Goal: Task Accomplishment & Management: Manage account settings

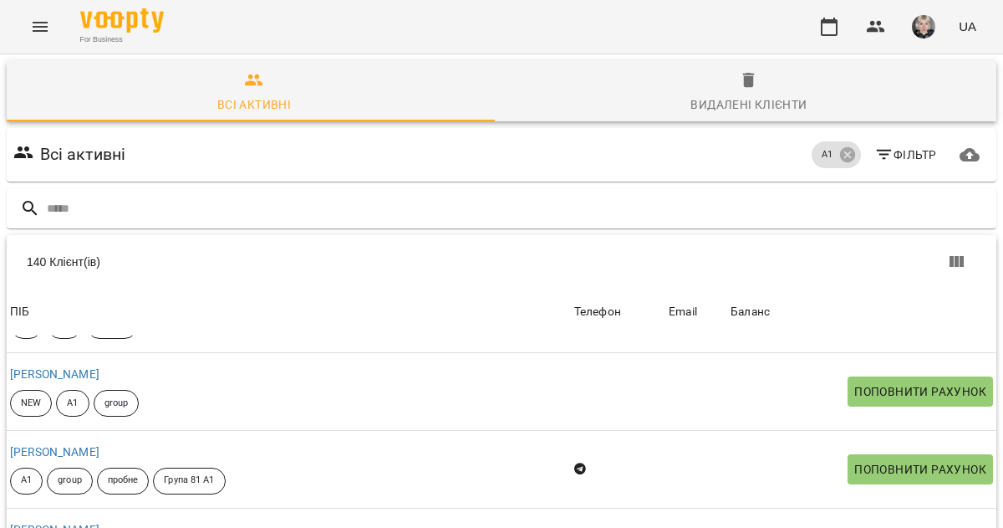
scroll to position [771, 0]
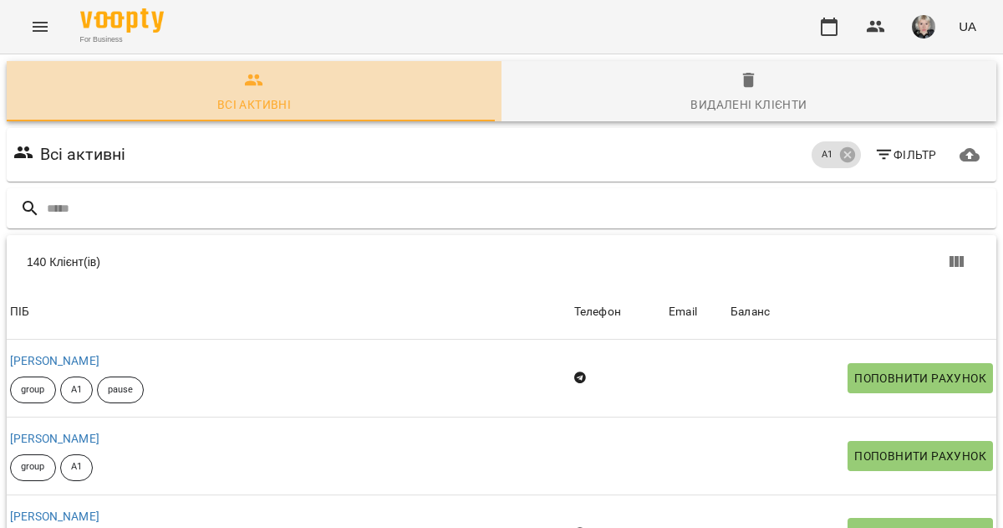
click at [276, 89] on span "Всі активні" at bounding box center [254, 92] width 475 height 45
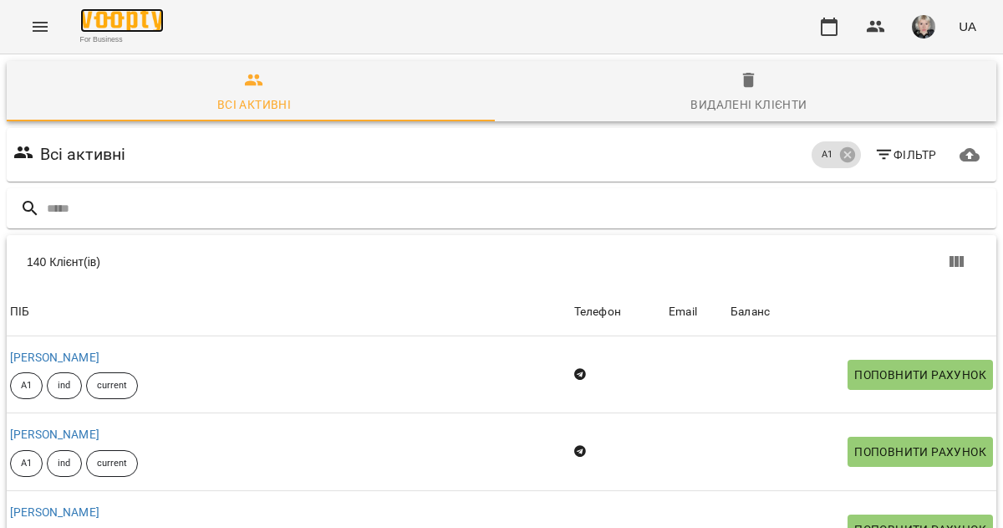
click at [115, 27] on img at bounding box center [122, 20] width 84 height 24
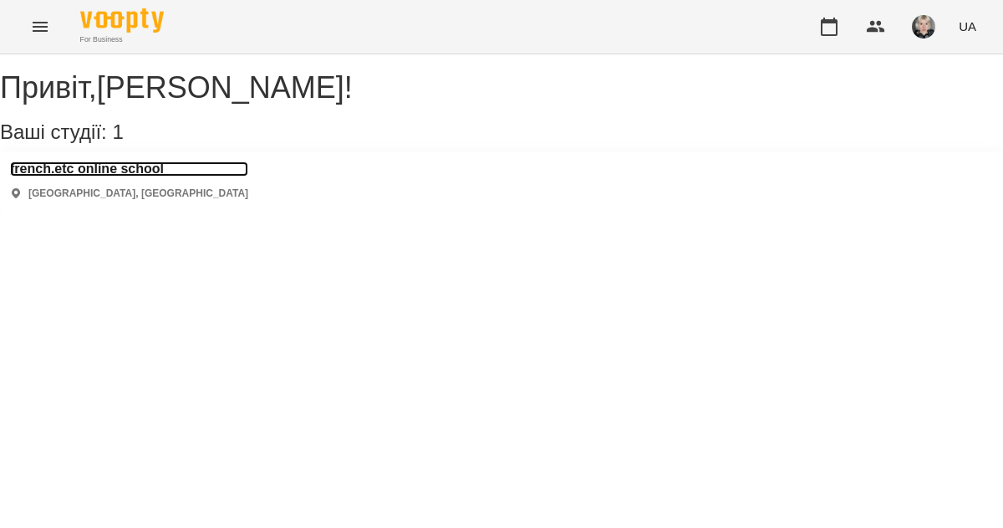
click at [110, 176] on h3 "french.etc online school" at bounding box center [129, 168] width 238 height 15
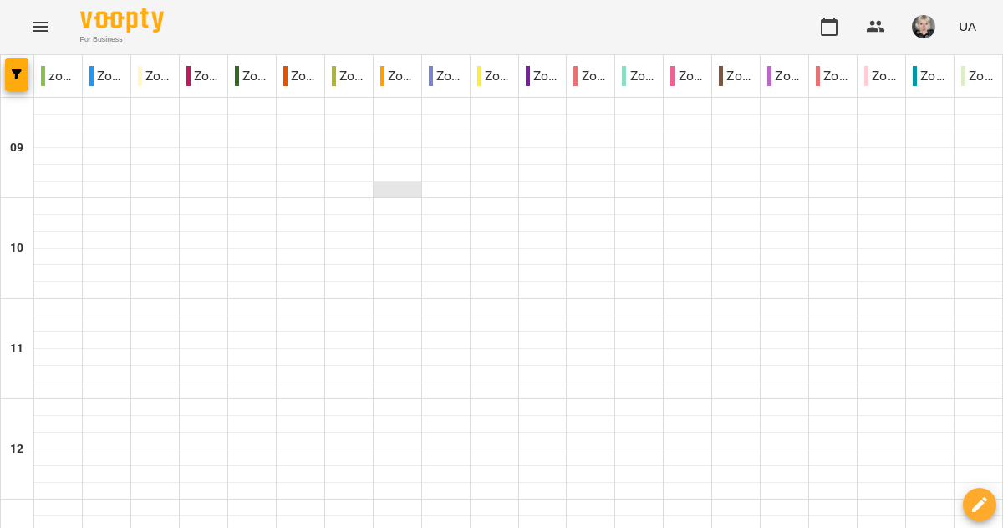
scroll to position [1017, 0]
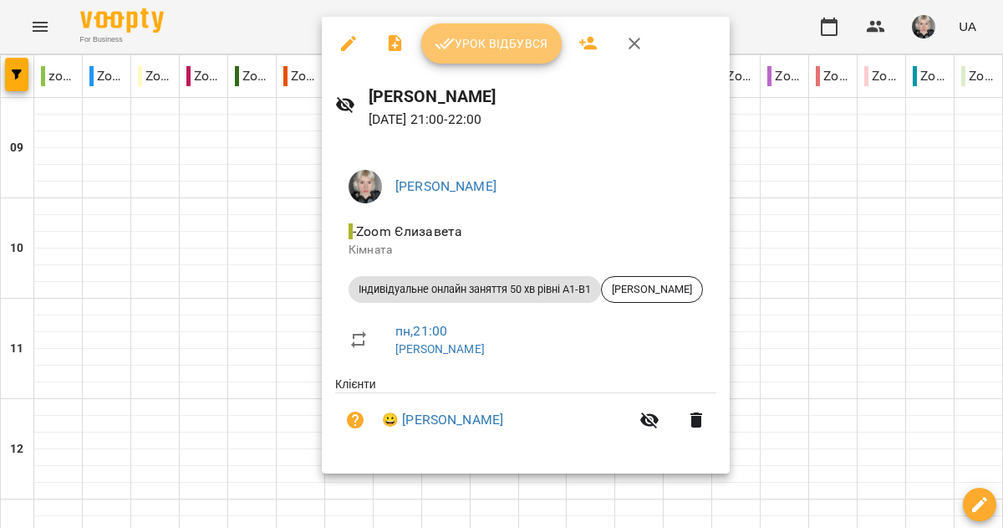
click at [473, 53] on span "Урок відбувся" at bounding box center [492, 43] width 114 height 20
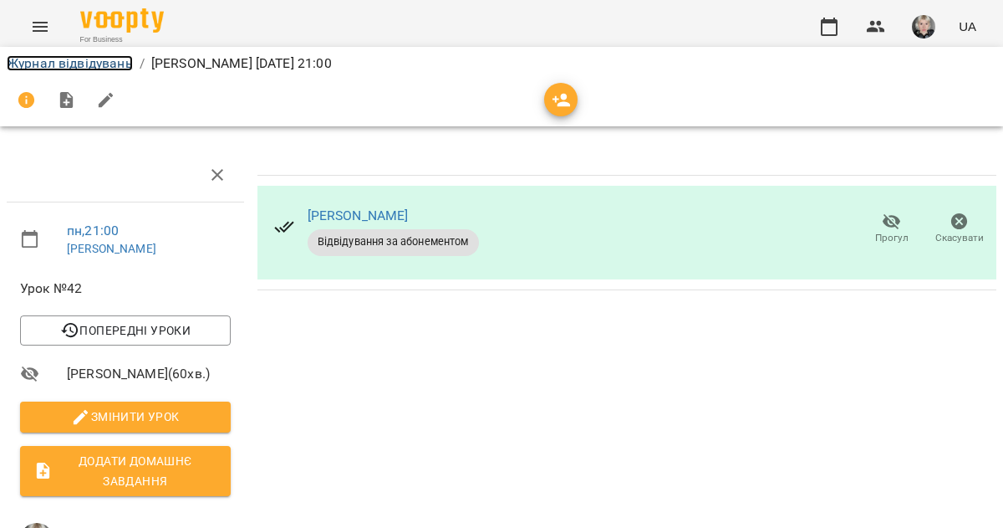
click at [29, 57] on link "Журнал відвідувань" at bounding box center [70, 63] width 126 height 16
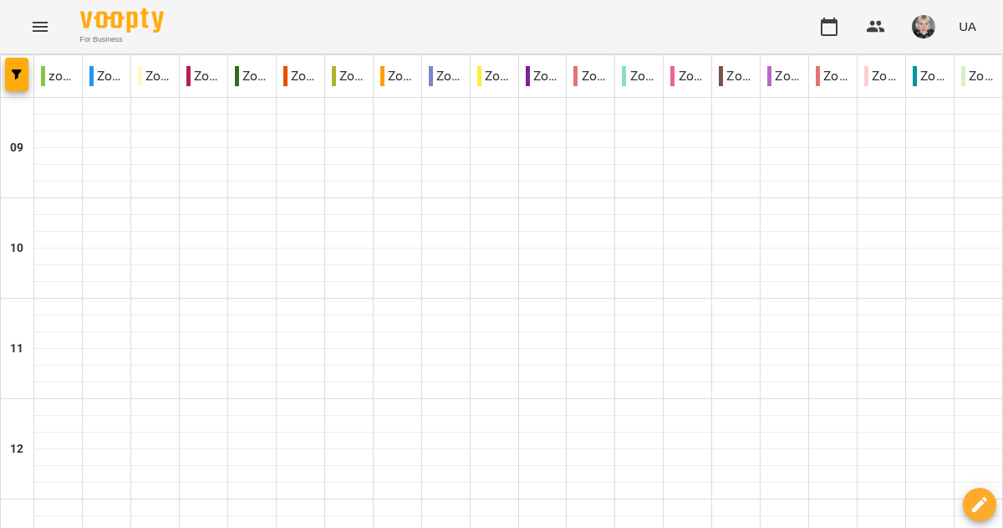
scroll to position [909, 0]
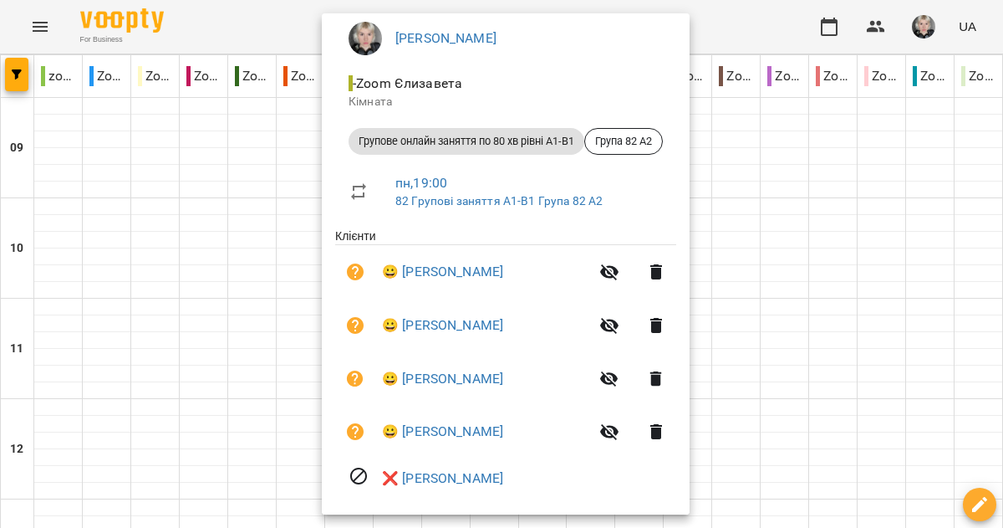
scroll to position [0, 0]
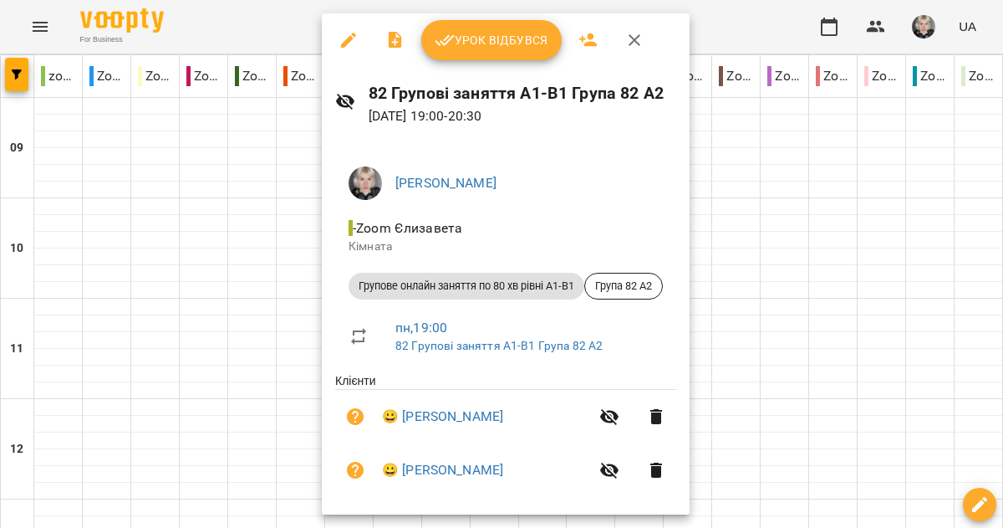
click at [511, 25] on button "Урок відбувся" at bounding box center [491, 40] width 140 height 40
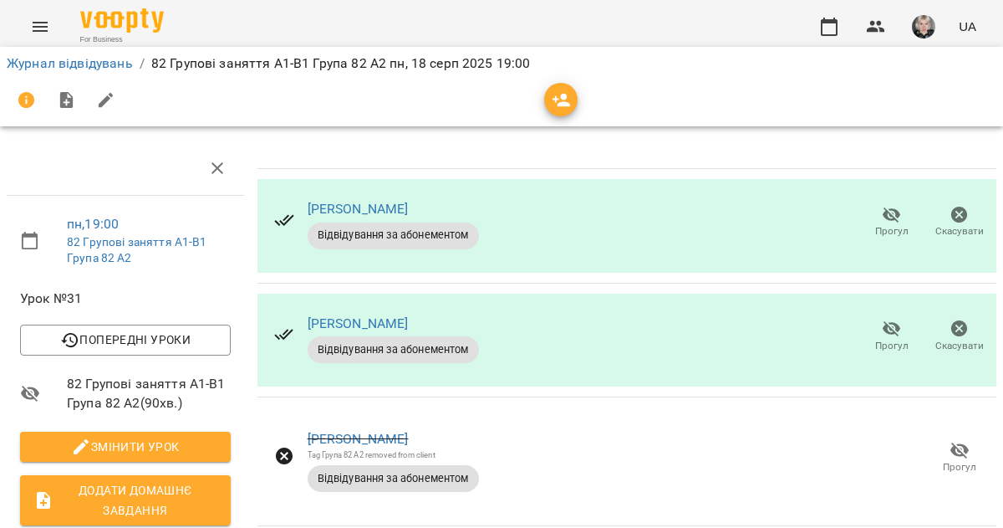
scroll to position [309, 0]
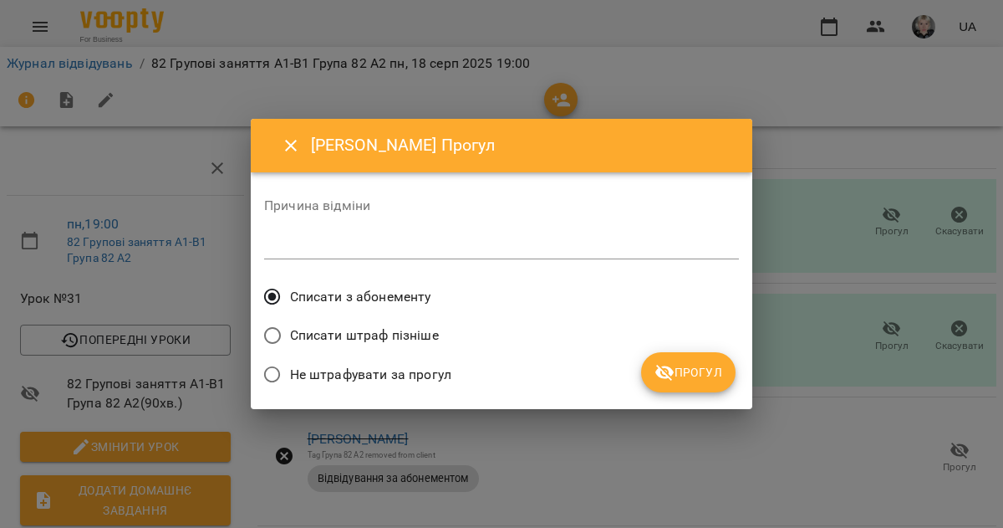
click at [675, 384] on button "Прогул" at bounding box center [688, 372] width 94 height 40
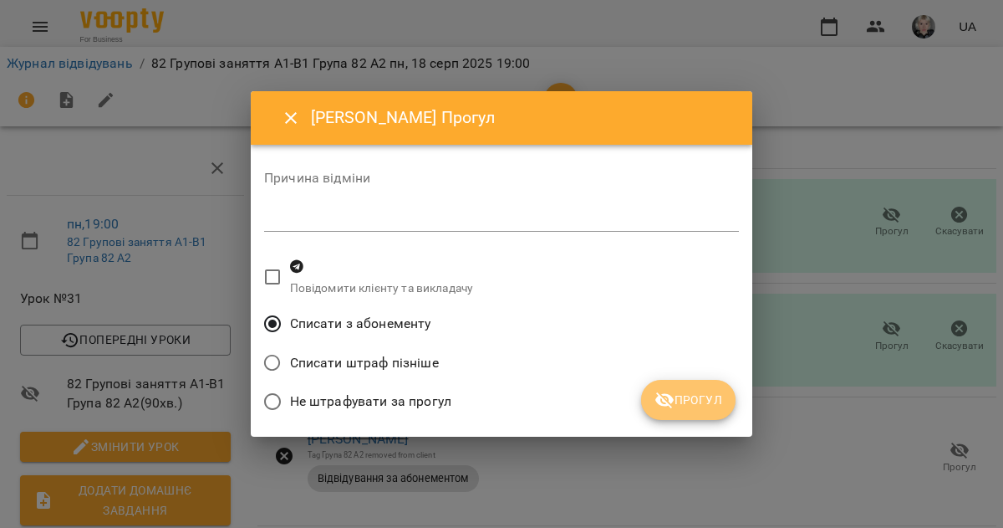
click at [693, 403] on span "Прогул" at bounding box center [689, 400] width 68 height 20
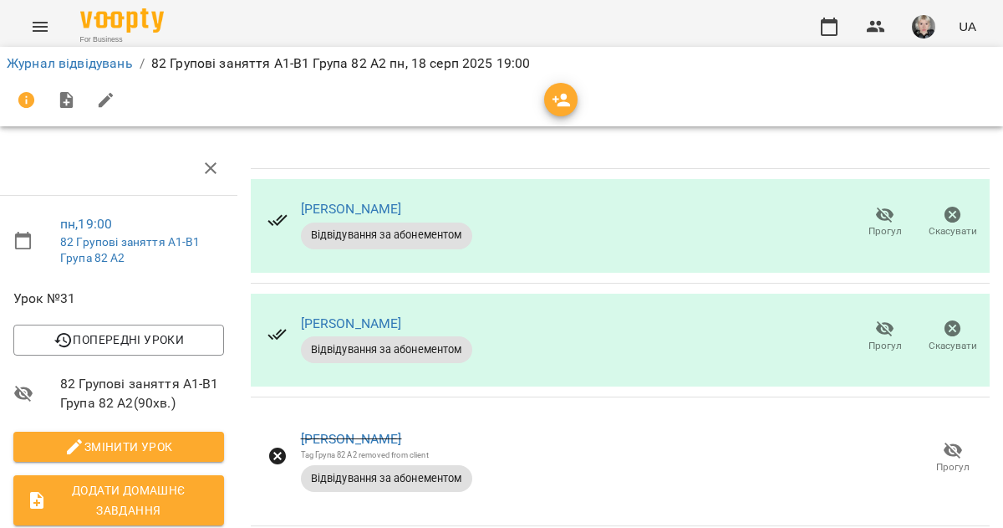
scroll to position [15, 7]
click at [875, 205] on icon "button" at bounding box center [885, 215] width 20 height 20
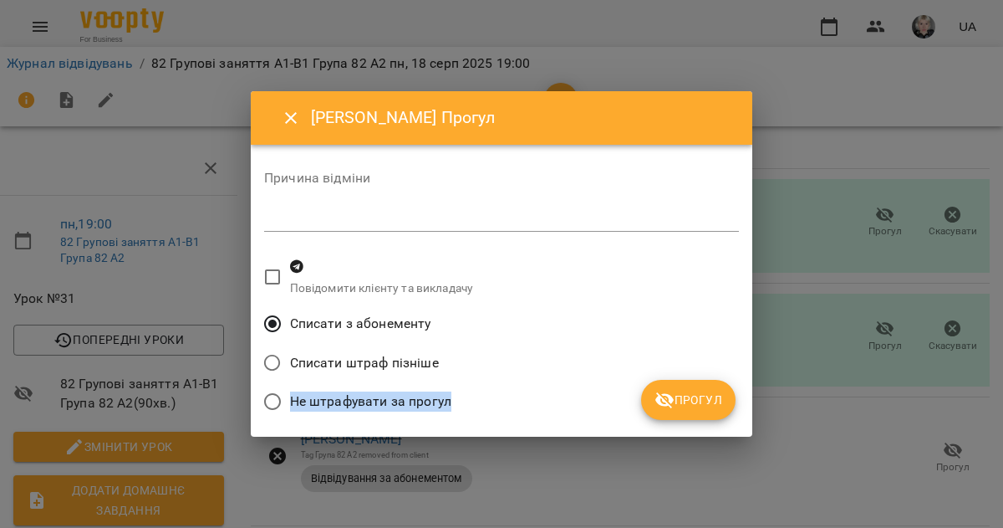
drag, startPoint x: 702, startPoint y: 379, endPoint x: 703, endPoint y: 390, distance: 10.9
click at [703, 390] on div "Причина відміни * Повідомити клієнту та викладачу Списати з абонементу Списати …" at bounding box center [501, 290] width 475 height 265
click at [703, 390] on span "Прогул" at bounding box center [689, 400] width 68 height 20
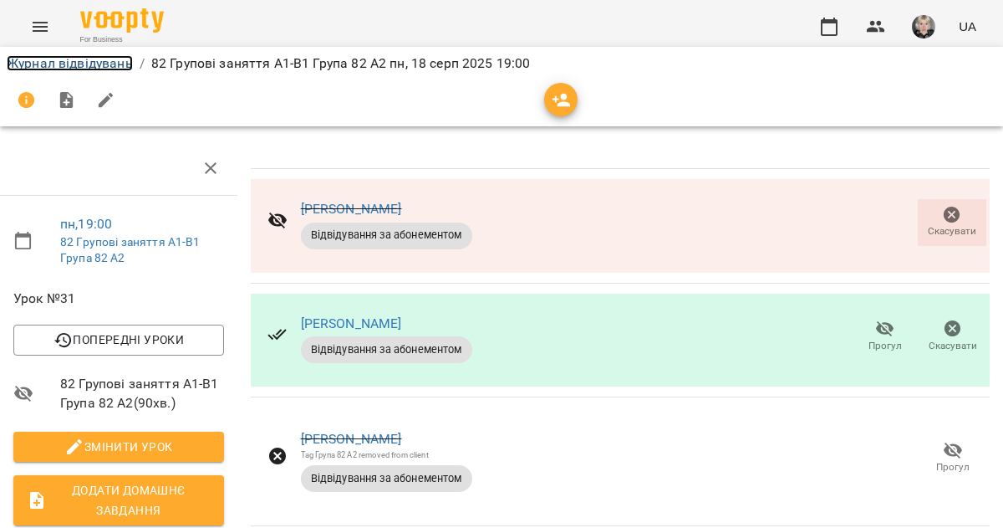
click at [99, 61] on link "Журнал відвідувань" at bounding box center [70, 63] width 126 height 16
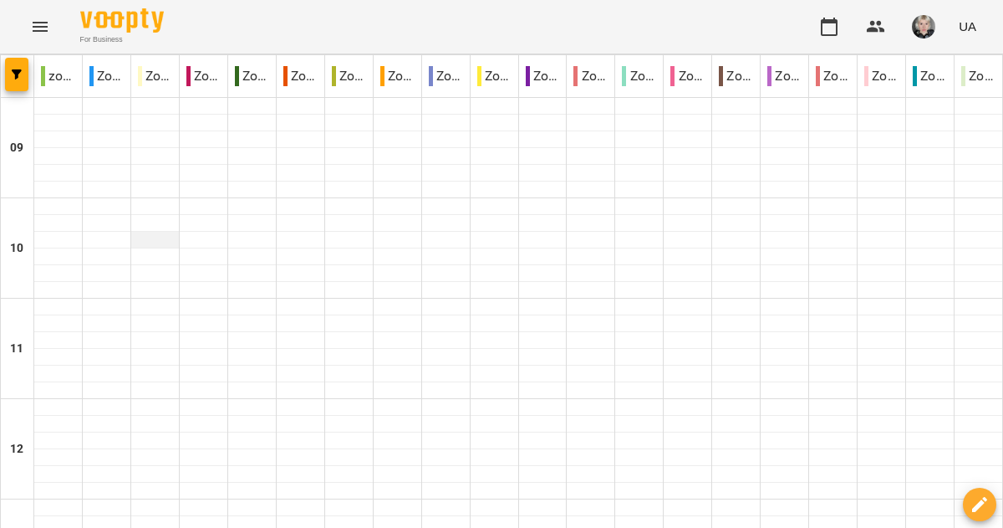
scroll to position [918, 0]
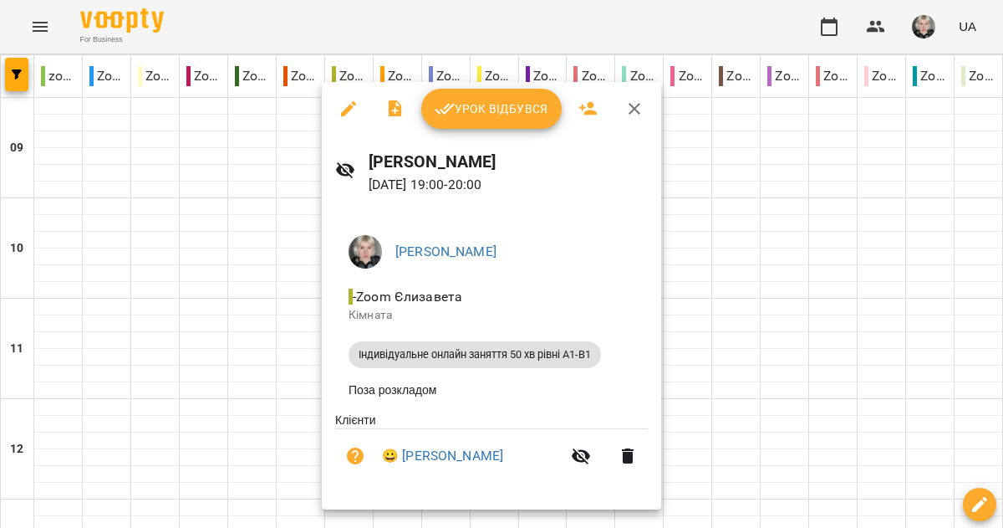
click at [331, 278] on div "[PERSON_NAME] - Zoom [PERSON_NAME] Індивідуальне онлайн заняття 50 хв рівні А1-…" at bounding box center [491, 358] width 339 height 301
click at [288, 261] on div at bounding box center [501, 264] width 1003 height 528
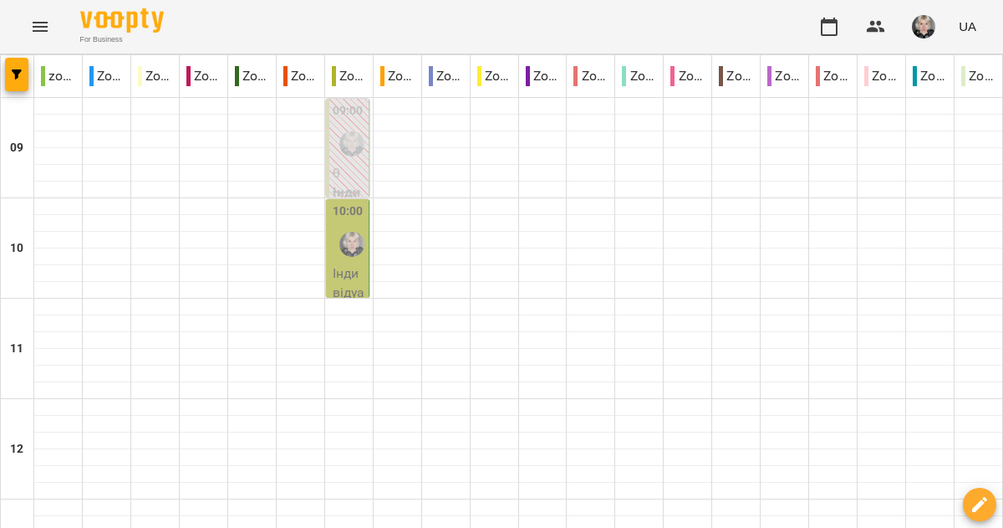
scroll to position [0, 0]
drag, startPoint x: 376, startPoint y: 141, endPoint x: 346, endPoint y: 140, distance: 30.1
click at [347, 139] on img "Єлизавета" at bounding box center [351, 143] width 25 height 25
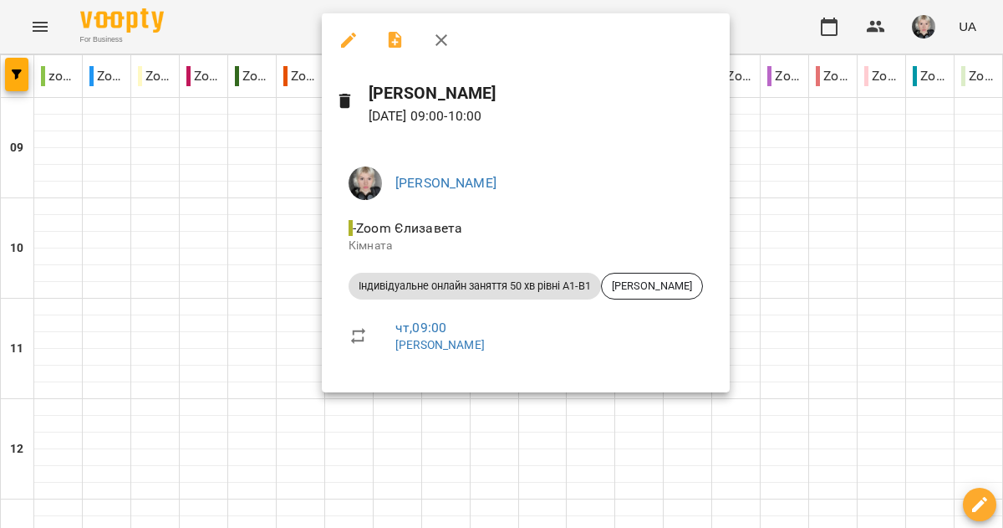
click at [313, 135] on div at bounding box center [501, 264] width 1003 height 528
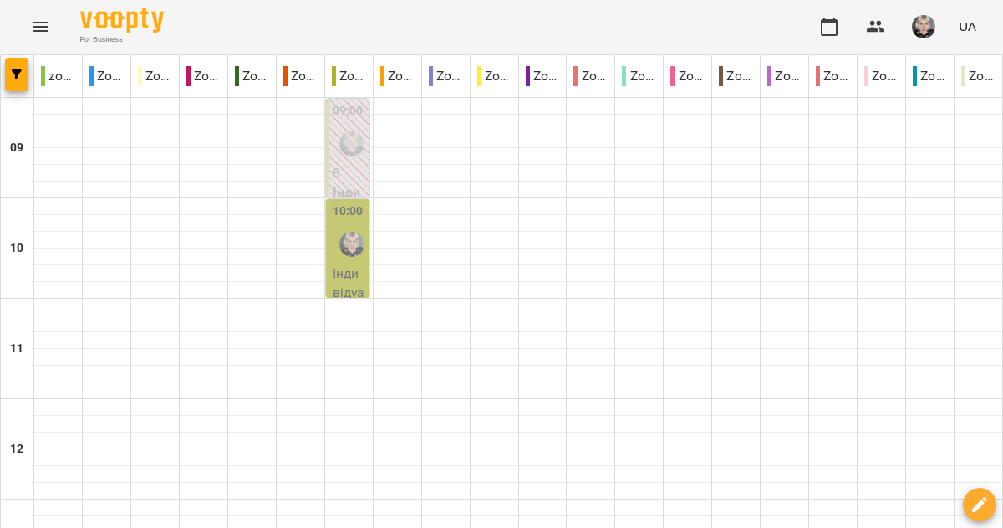
click at [356, 252] on div at bounding box center [352, 244] width 38 height 38
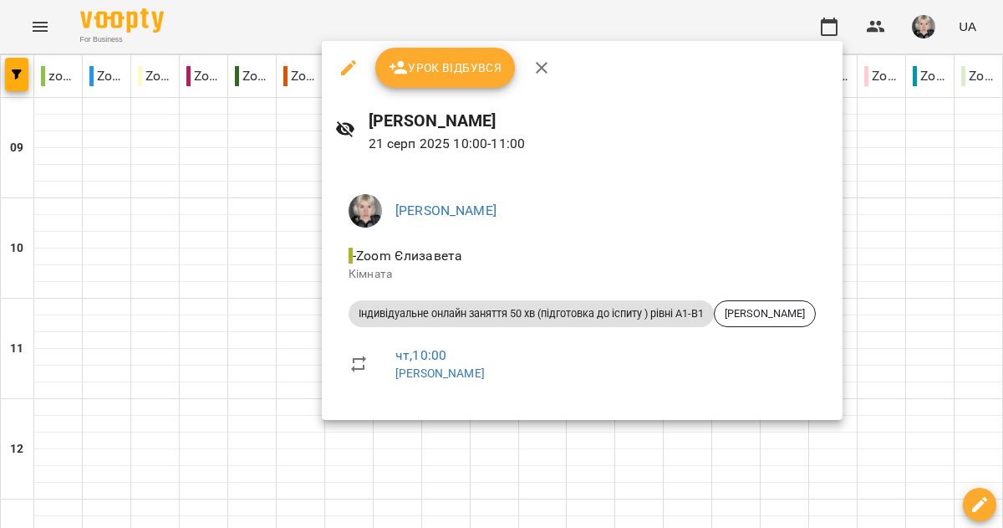
click at [319, 227] on div at bounding box center [501, 264] width 1003 height 528
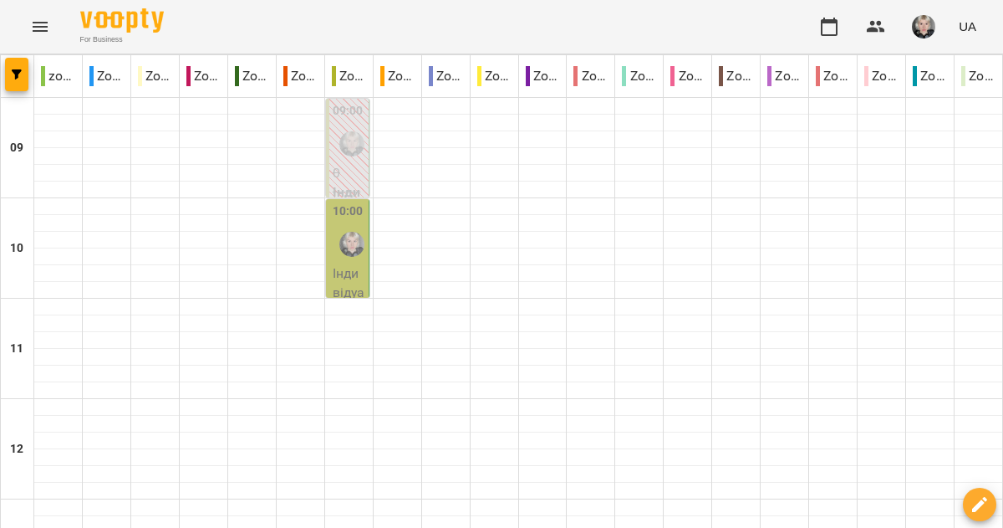
scroll to position [1047, 0]
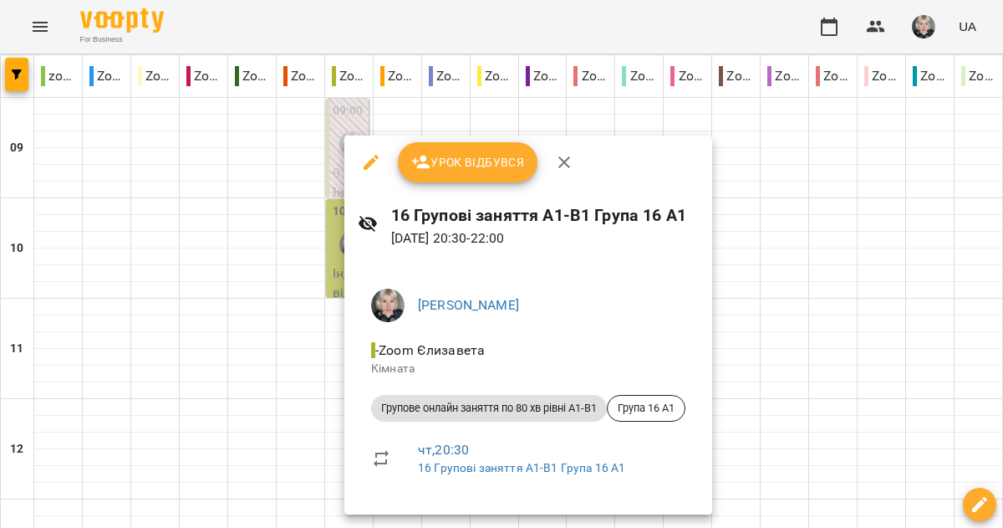
click at [319, 230] on div at bounding box center [501, 264] width 1003 height 528
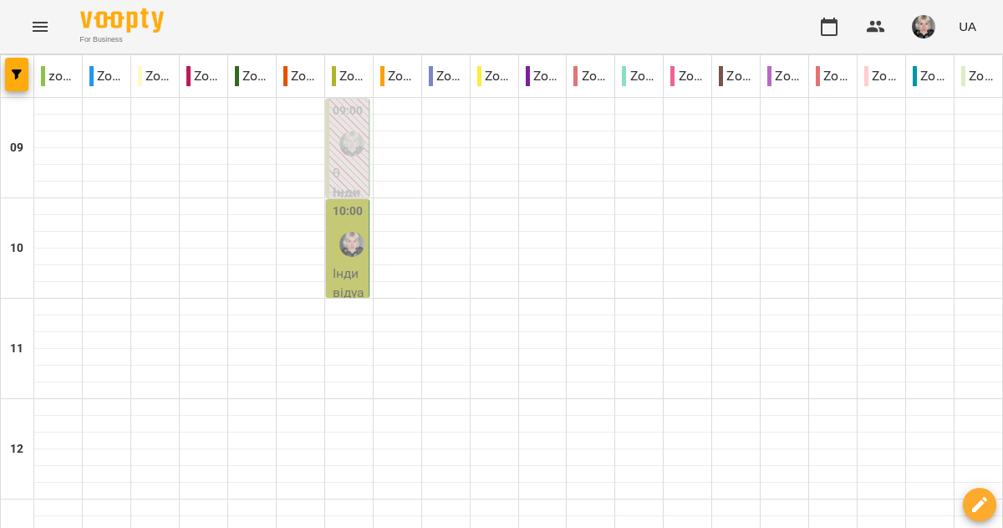
scroll to position [0, 0]
